Goal: Task Accomplishment & Management: Use online tool/utility

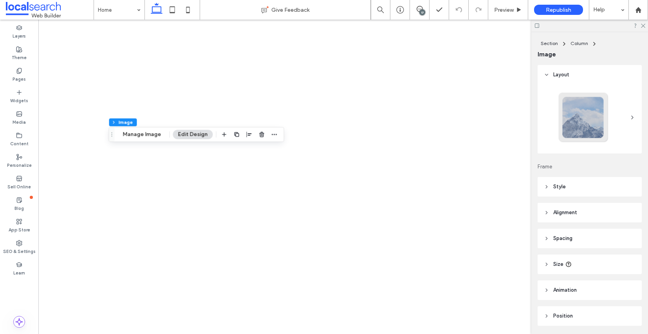
click at [542, 177] on header "Style" at bounding box center [589, 187] width 104 height 20
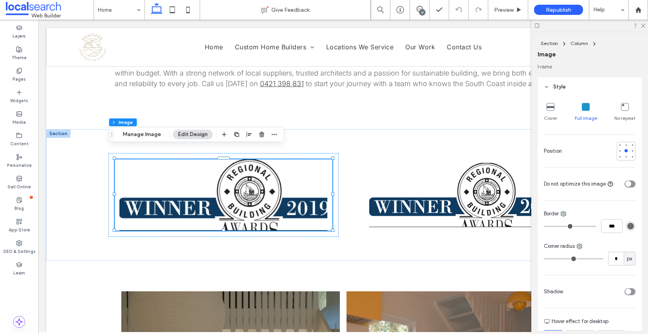
click at [547, 85] on icon at bounding box center [546, 86] width 5 height 5
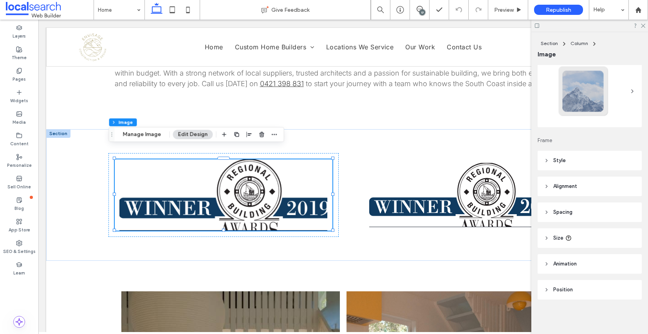
scroll to position [26, 0]
click at [546, 211] on use at bounding box center [547, 212] width 2 height 3
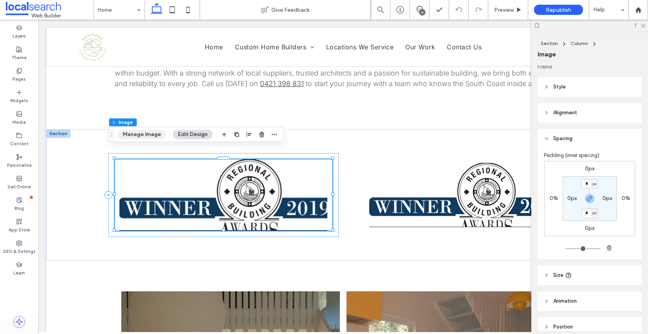
click at [150, 134] on button "Manage Image" at bounding box center [142, 134] width 49 height 9
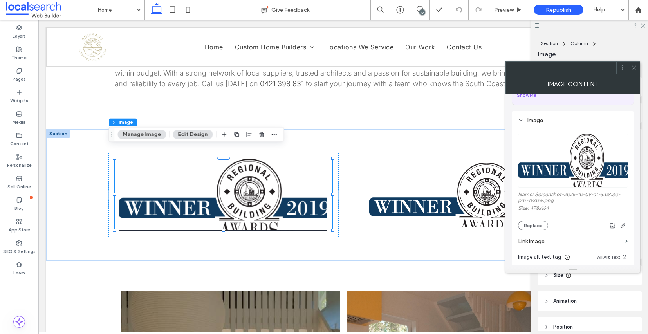
scroll to position [60, 0]
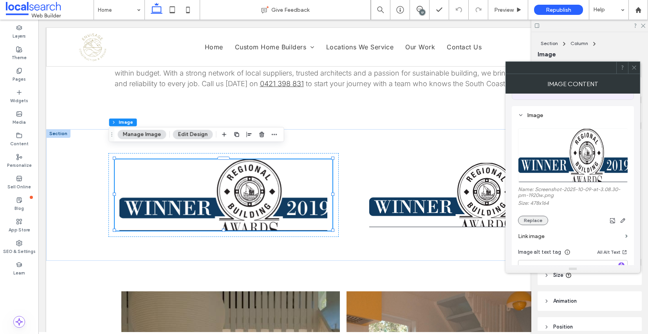
click at [529, 225] on button "Replace" at bounding box center [533, 220] width 30 height 9
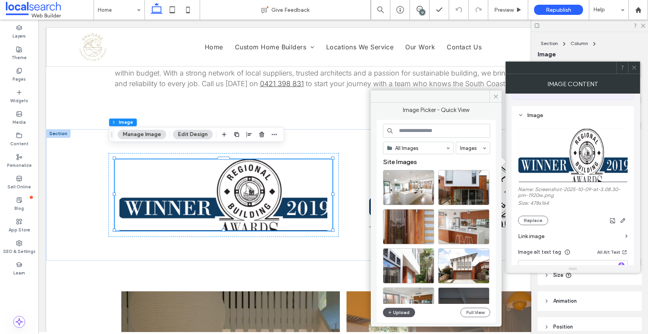
click at [404, 313] on button "Upload" at bounding box center [399, 312] width 32 height 9
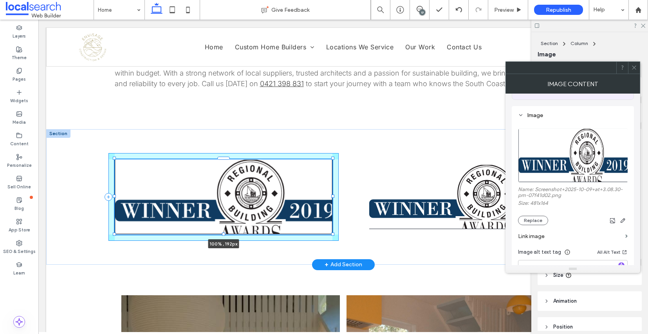
click at [222, 232] on div at bounding box center [223, 233] width 3 height 3
type input "***"
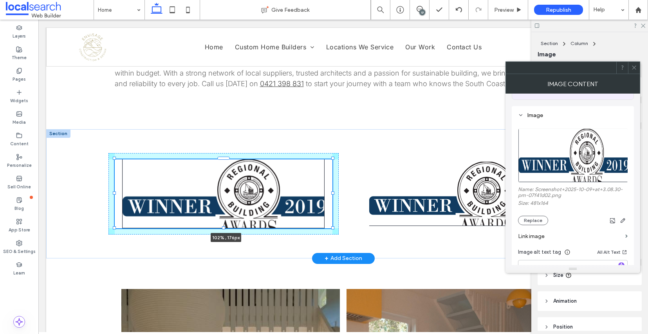
drag, startPoint x: 327, startPoint y: 223, endPoint x: 332, endPoint y: 220, distance: 5.6
click at [332, 220] on div "102% , 176px" at bounding box center [343, 193] width 470 height 129
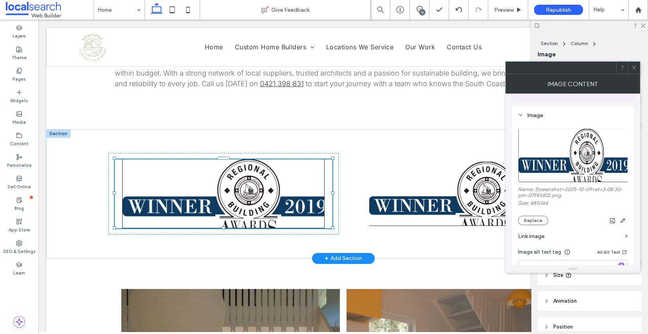
type input "***"
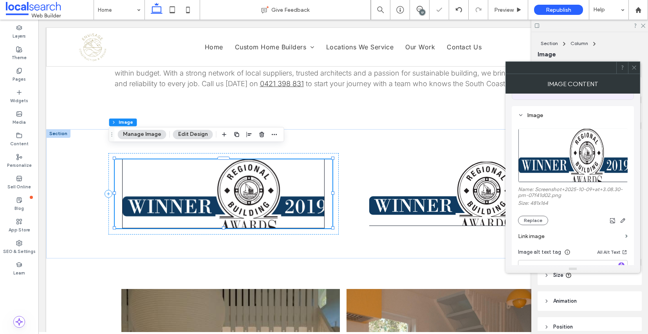
click at [153, 136] on button "Manage Image" at bounding box center [142, 134] width 49 height 9
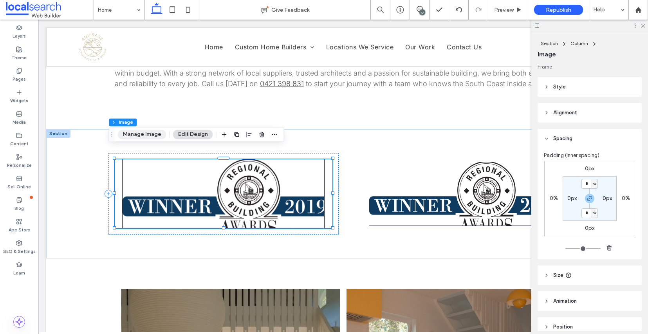
click at [148, 133] on button "Manage Image" at bounding box center [142, 134] width 49 height 9
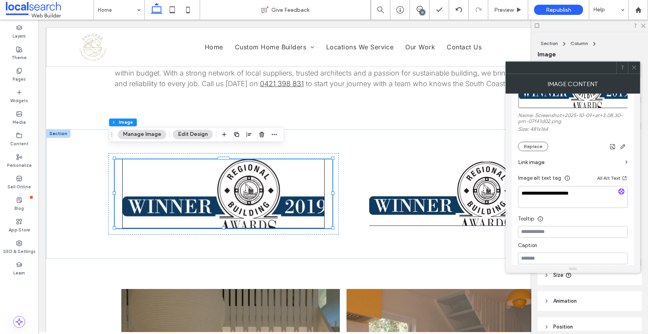
scroll to position [135, 0]
click at [530, 150] on button "Replace" at bounding box center [533, 145] width 30 height 9
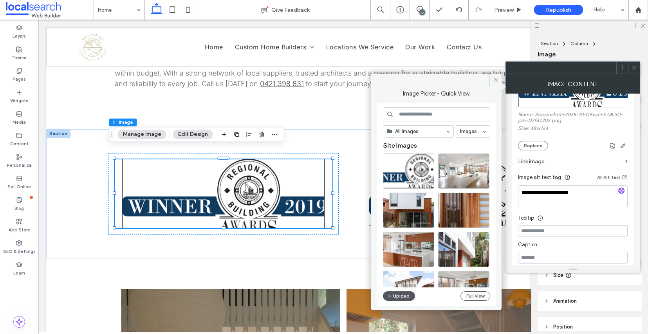
click at [405, 299] on button "Upload" at bounding box center [399, 295] width 32 height 9
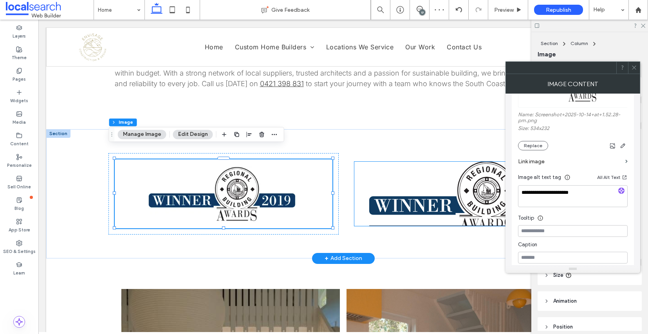
click at [440, 192] on img at bounding box center [463, 194] width 218 height 64
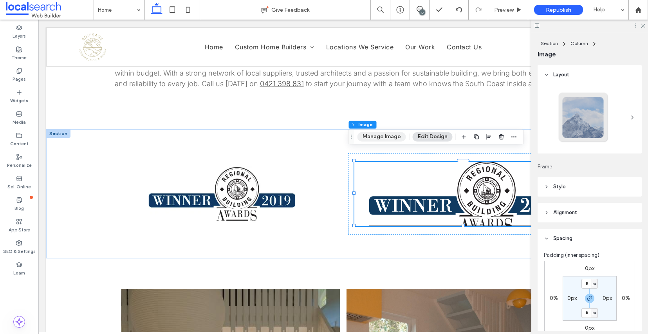
click at [382, 137] on button "Manage Image" at bounding box center [381, 136] width 49 height 9
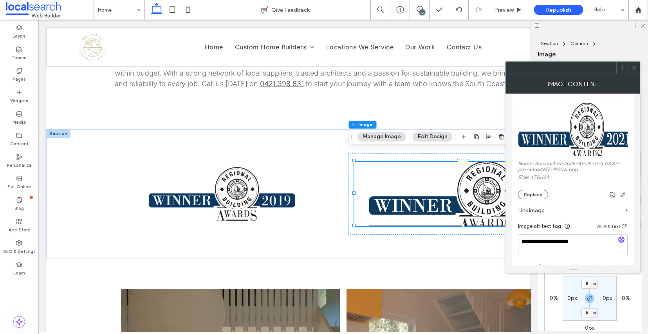
scroll to position [90, 0]
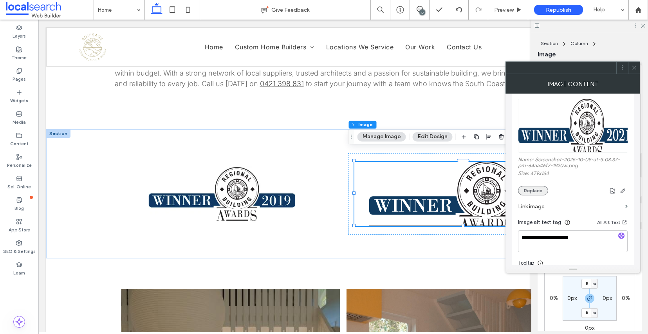
click at [538, 195] on button "Replace" at bounding box center [533, 190] width 30 height 9
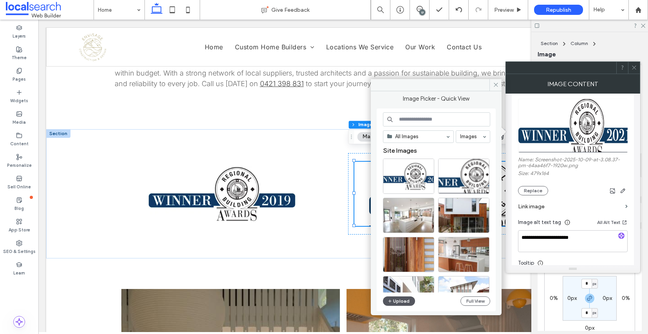
click at [400, 301] on button "Upload" at bounding box center [399, 300] width 32 height 9
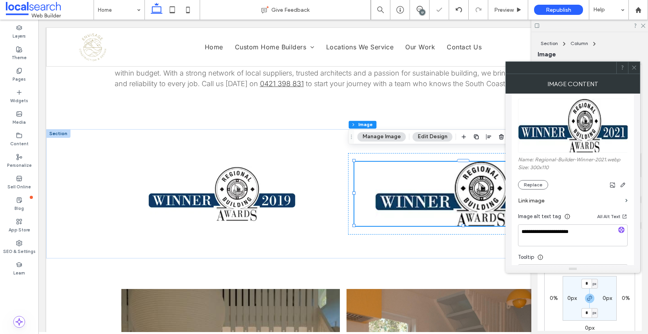
click at [635, 69] on use at bounding box center [634, 68] width 4 height 4
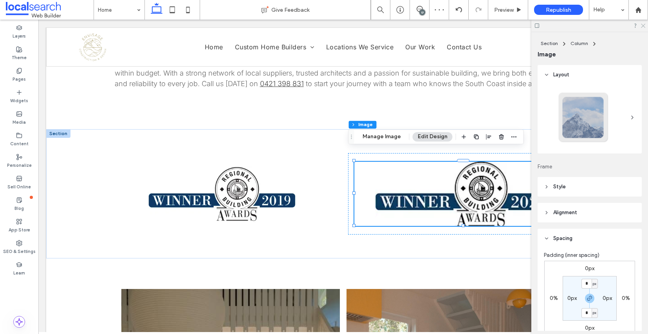
click at [643, 26] on use at bounding box center [643, 26] width 4 height 4
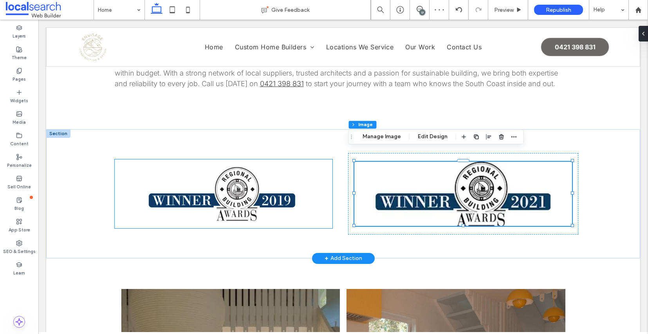
click at [252, 188] on img at bounding box center [224, 193] width 218 height 69
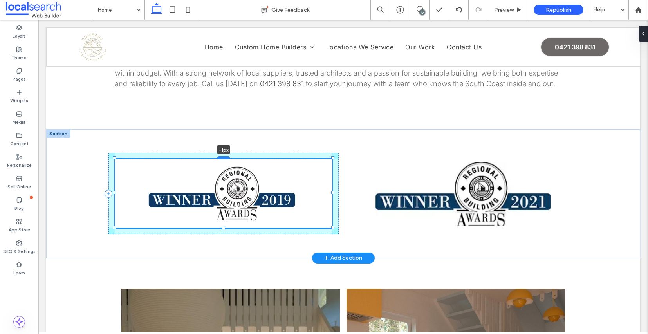
click at [219, 156] on div at bounding box center [223, 157] width 13 height 3
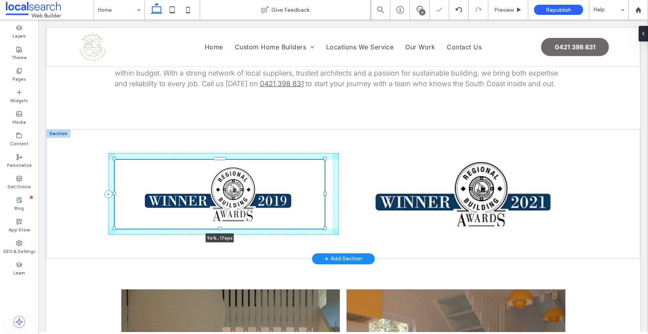
drag, startPoint x: 109, startPoint y: 183, endPoint x: 117, endPoint y: 184, distance: 7.9
click at [117, 184] on div "96% , 176px" at bounding box center [343, 193] width 470 height 129
type input "**"
type input "****"
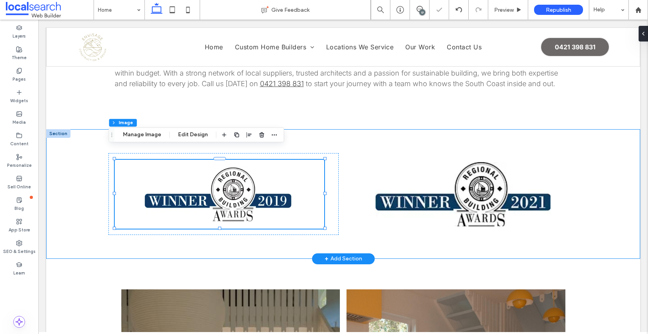
click at [435, 224] on div "96% , 176px" at bounding box center [343, 193] width 470 height 129
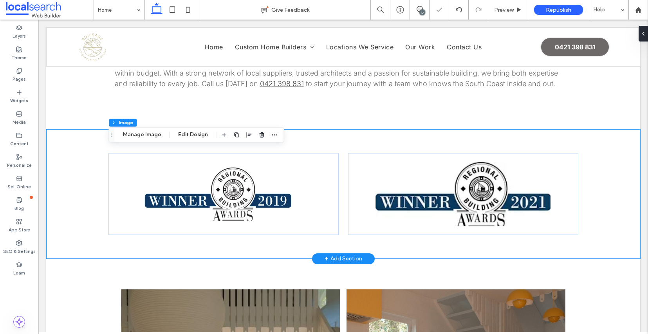
type textarea "*"
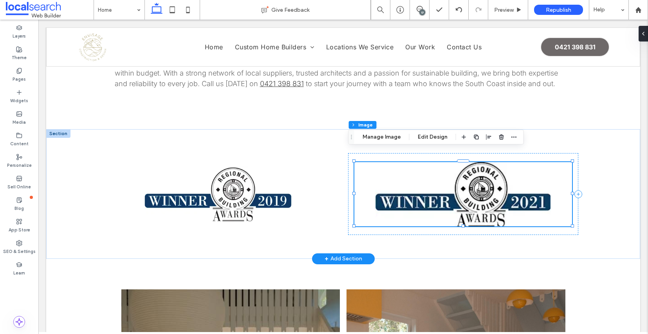
scroll to position [137, 0]
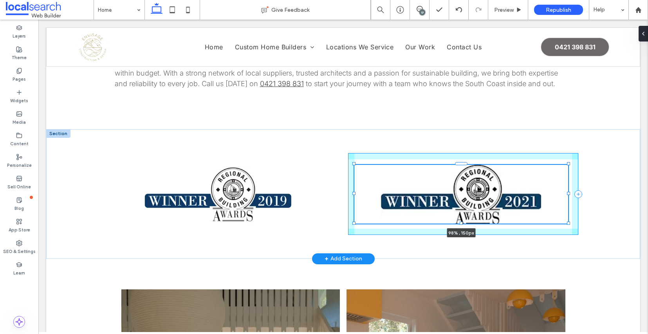
drag, startPoint x: 565, startPoint y: 215, endPoint x: 562, endPoint y: 212, distance: 4.8
click at [567, 222] on div at bounding box center [568, 223] width 3 height 3
type input "**"
type input "****"
type input "***"
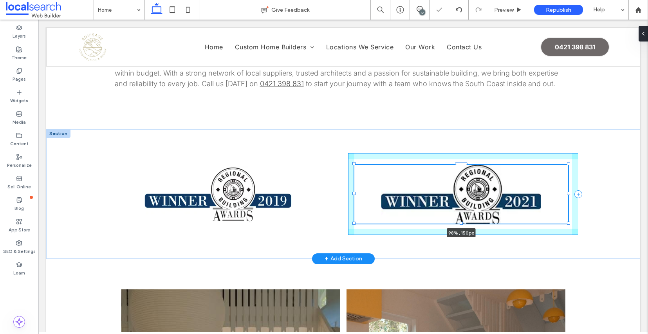
type input "***"
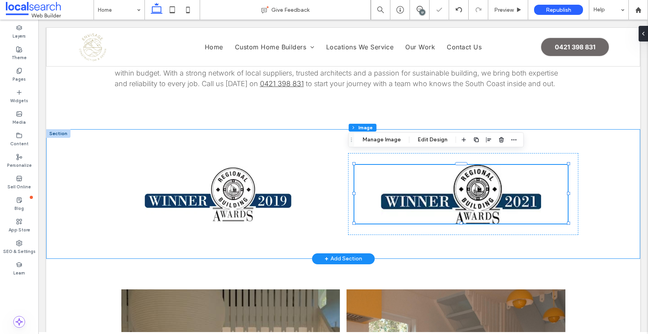
click at [602, 219] on div "98% , 150px" at bounding box center [343, 193] width 594 height 129
